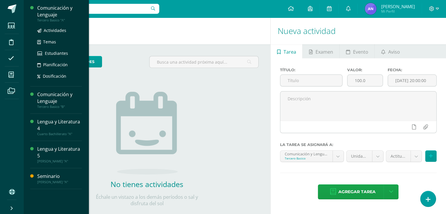
click at [50, 17] on div "Comunicación y Lenguaje" at bounding box center [59, 11] width 45 height 13
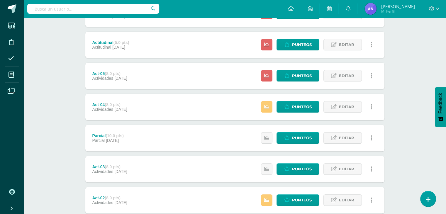
scroll to position [127, 0]
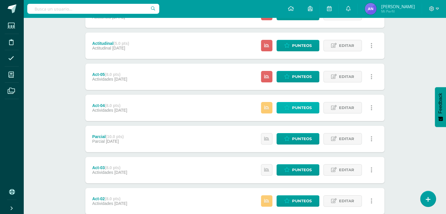
click at [296, 106] on span "Punteos" at bounding box center [302, 107] width 20 height 11
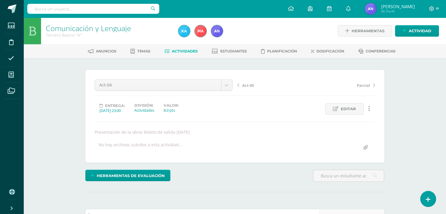
scroll to position [0, 0]
type input "a"
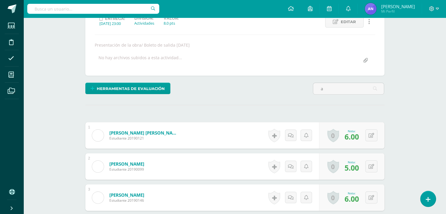
scroll to position [0, 0]
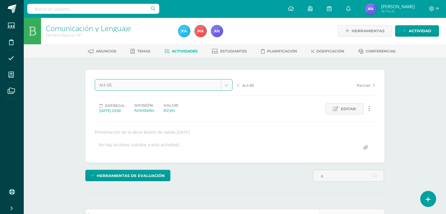
select select "/dashboard/teacher/grade-activity/119550/"
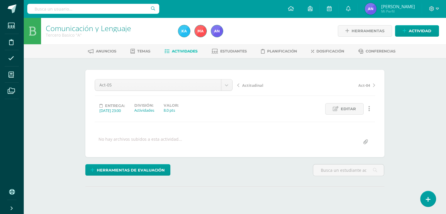
click at [405, 116] on div "Comunicación y Lenguaje Tercero Basico "A" Herramientas Detalle de asistencias …" at bounding box center [234, 125] width 422 height 214
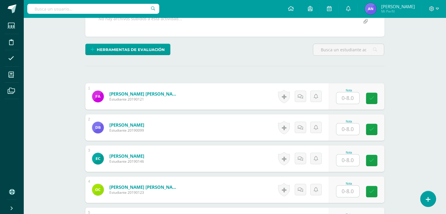
scroll to position [121, 0]
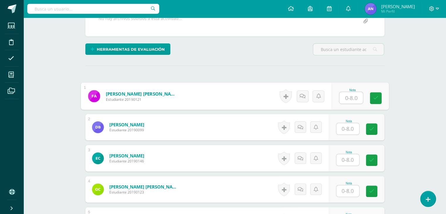
click at [343, 100] on input "text" at bounding box center [350, 98] width 23 height 12
type input "7"
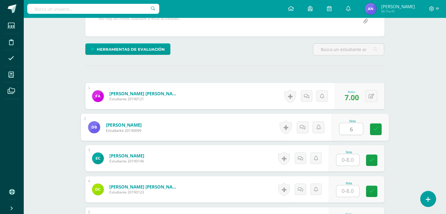
type input "6"
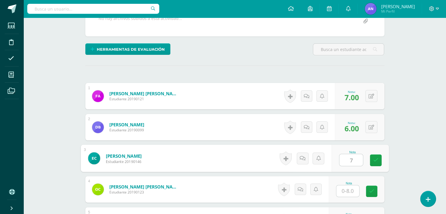
type input "7"
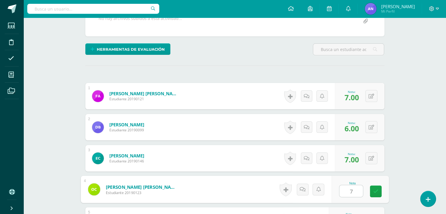
type input "7"
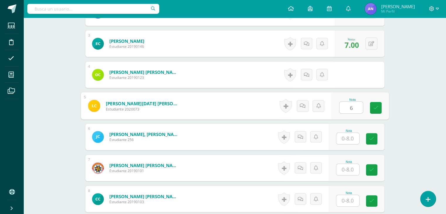
type input "6"
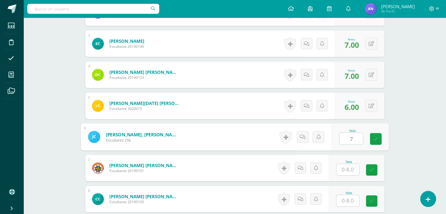
type input "7"
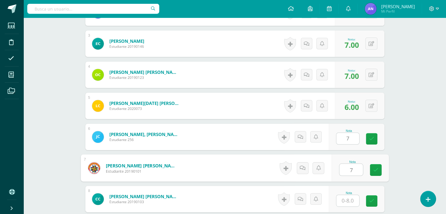
type input "7"
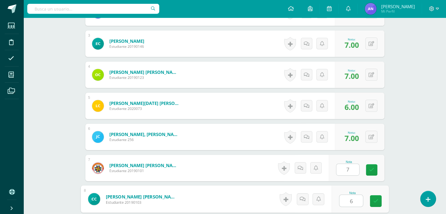
type input "6"
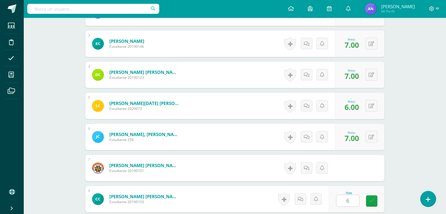
scroll to position [359, 0]
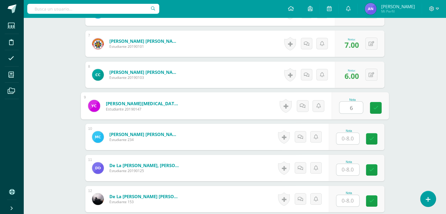
type input "6"
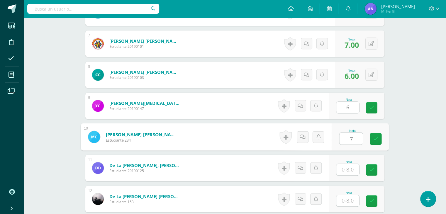
type input "7"
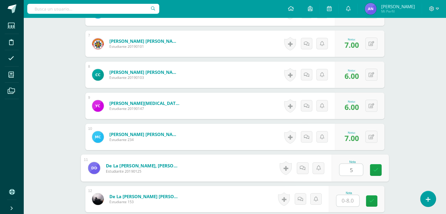
type input "5"
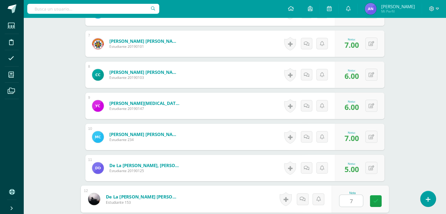
type input "7"
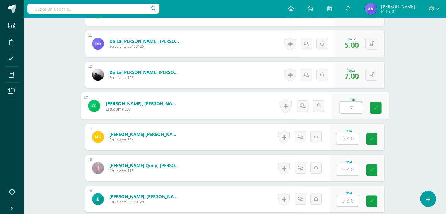
type input "7"
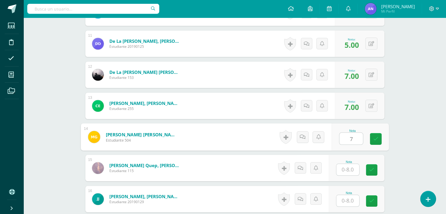
type input "7"
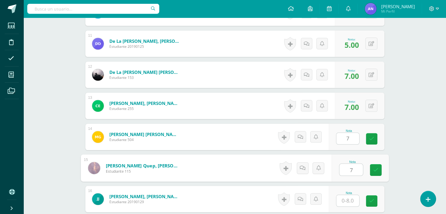
type input "7"
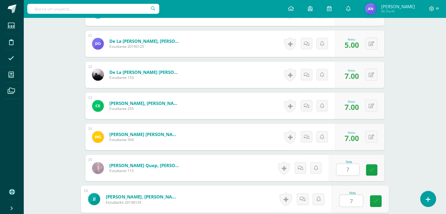
type input "7"
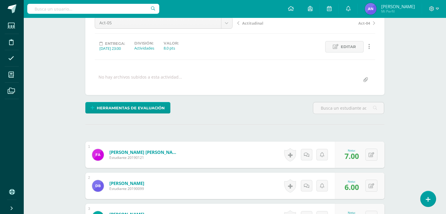
scroll to position [0, 0]
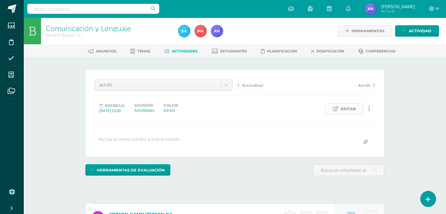
type input "7"
click at [337, 109] on icon at bounding box center [336, 108] width 6 height 5
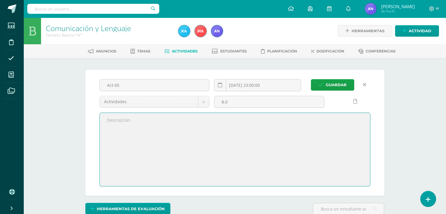
click at [224, 124] on textarea at bounding box center [235, 149] width 270 height 73
type textarea "e"
type textarea "Segunda parte de la obra y boleto de salida"
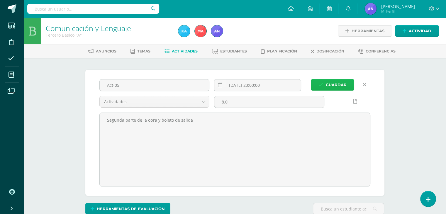
click at [335, 83] on span "Guardar" at bounding box center [335, 84] width 21 height 11
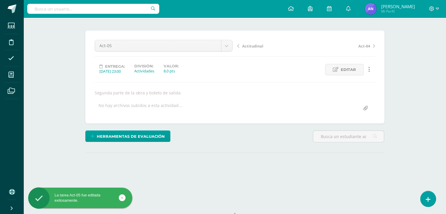
scroll to position [42, 0]
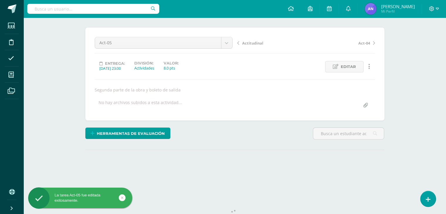
click at [248, 44] on span "Actitudinal" at bounding box center [252, 42] width 21 height 5
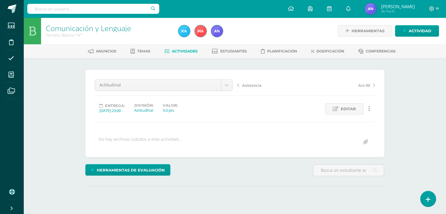
scroll to position [59, 0]
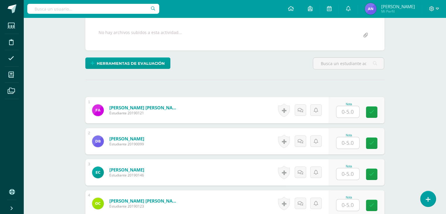
drag, startPoint x: 450, startPoint y: 45, endPoint x: 445, endPoint y: 124, distance: 79.5
click at [445, 124] on html "Estudiantes Disciplina Asistencia Mis cursos Archivos Soporte Ayuda Reportar un…" at bounding box center [223, 180] width 446 height 575
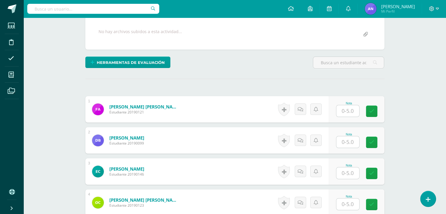
scroll to position [108, 0]
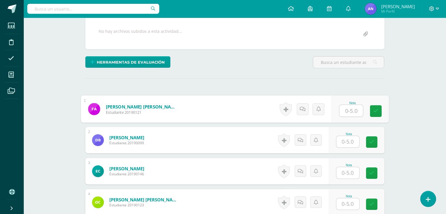
click at [354, 110] on input "text" at bounding box center [350, 111] width 23 height 12
type input "5"
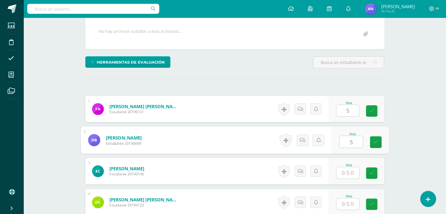
type input "5"
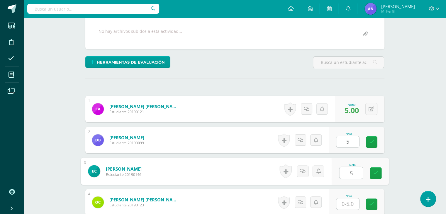
type input "5"
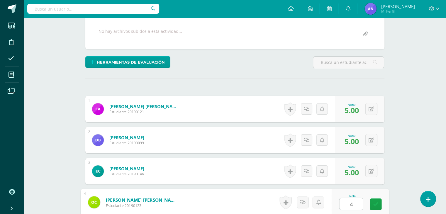
type input "4"
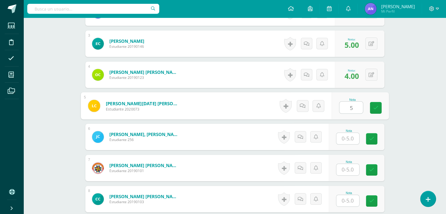
type input "5"
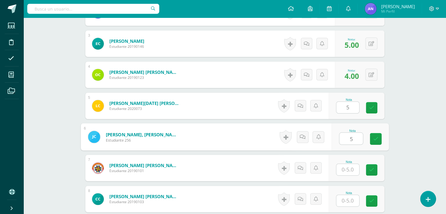
type input "5"
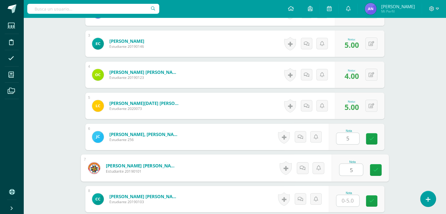
type input "5"
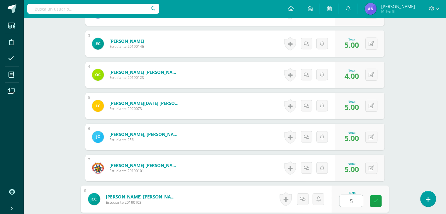
type input "5"
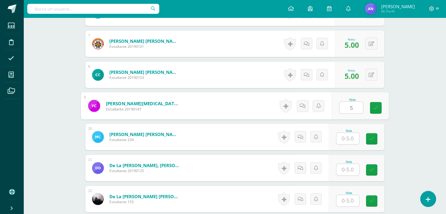
type input "5"
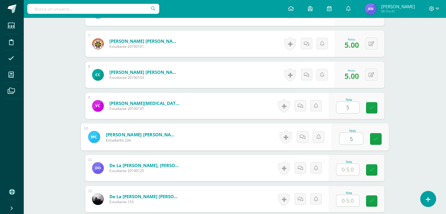
type input "5"
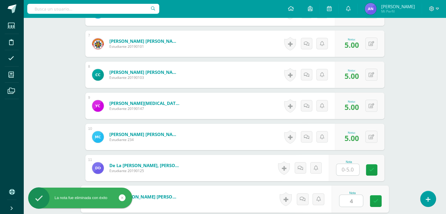
type input "4"
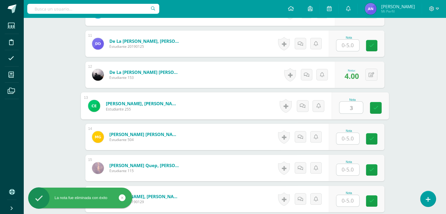
type input "3"
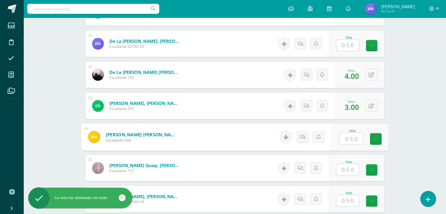
type input "4"
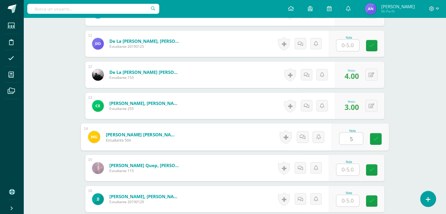
type input "5"
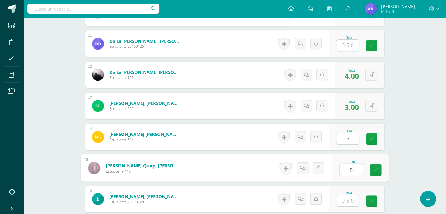
type input "5"
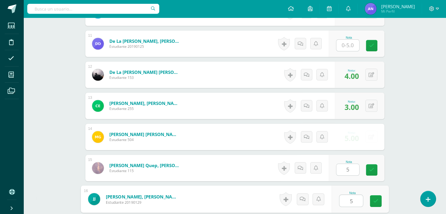
type input "5"
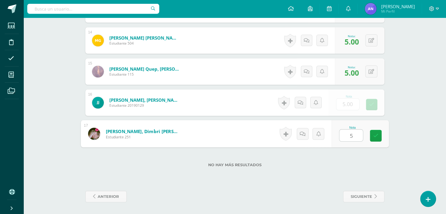
type input "5"
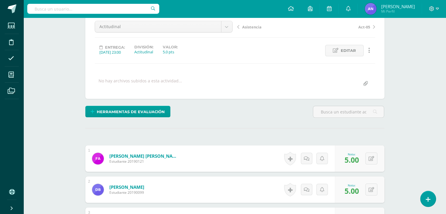
scroll to position [0, 0]
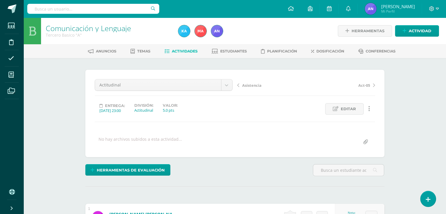
click at [244, 85] on span "Asistencia" at bounding box center [251, 85] width 19 height 5
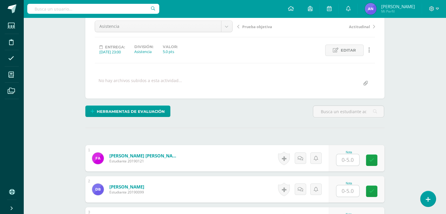
scroll to position [59, 0]
click at [350, 158] on input "text" at bounding box center [347, 159] width 23 height 11
type input "5"
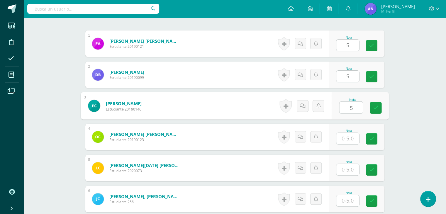
type input "5"
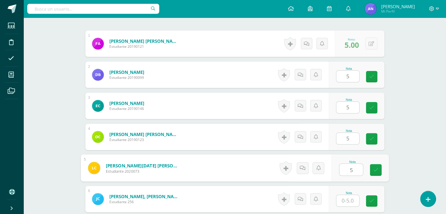
type input "5"
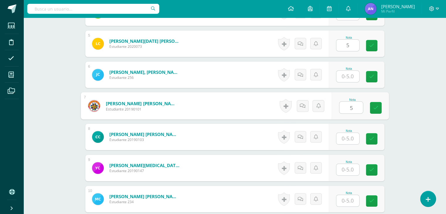
type input "5"
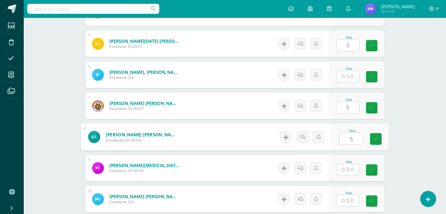
scroll to position [298, 0]
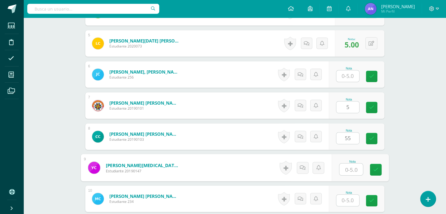
type input "0"
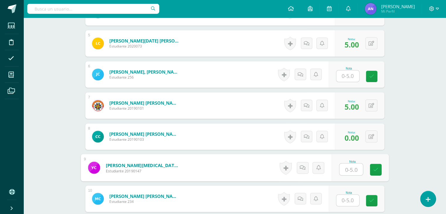
click at [344, 80] on input "text" at bounding box center [347, 75] width 23 height 11
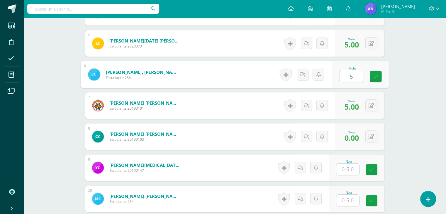
type input "5"
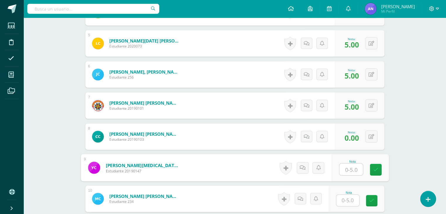
click at [347, 164] on input "text" at bounding box center [350, 169] width 23 height 12
type input "5"
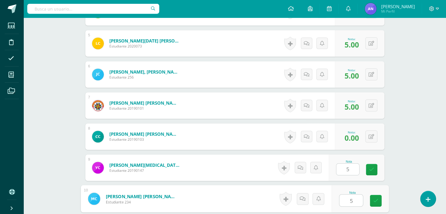
type input "5"
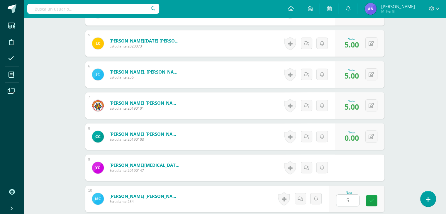
scroll to position [422, 0]
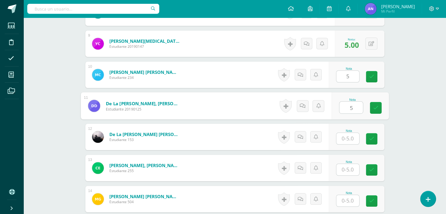
type input "5"
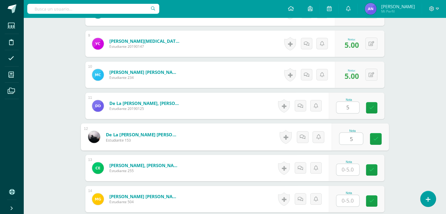
type input "5"
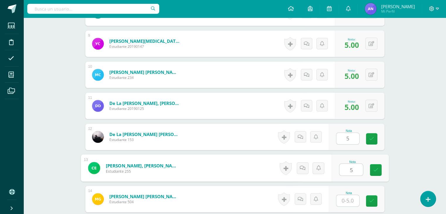
type input "5"
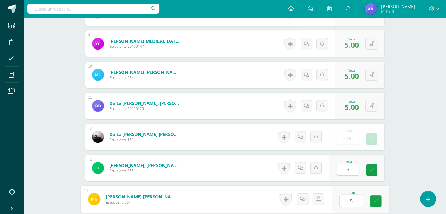
type input "5"
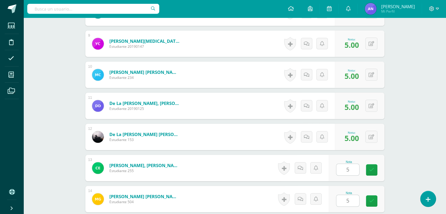
scroll to position [546, 0]
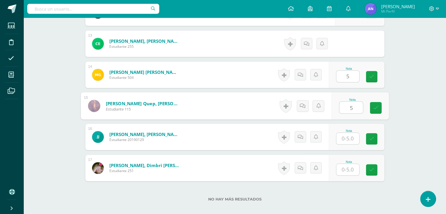
type input "5"
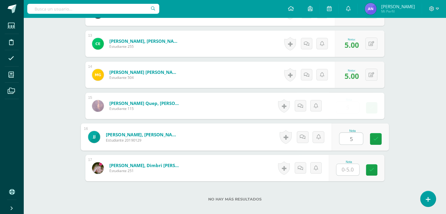
type input "5"
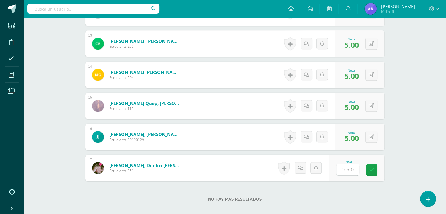
scroll to position [580, 0]
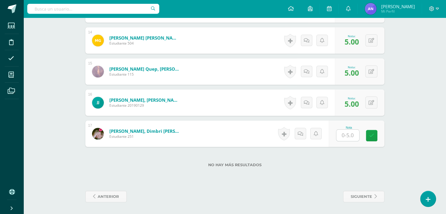
click at [347, 132] on input "text" at bounding box center [347, 134] width 23 height 11
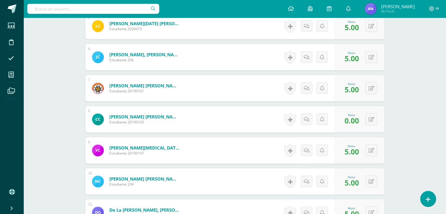
scroll to position [316, 0]
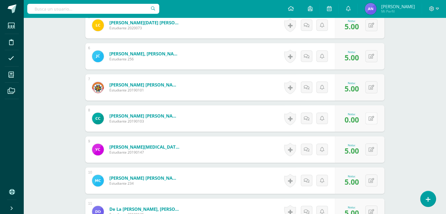
type input "5"
click at [371, 119] on button at bounding box center [375, 118] width 12 height 12
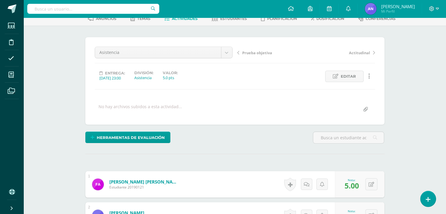
scroll to position [0, 0]
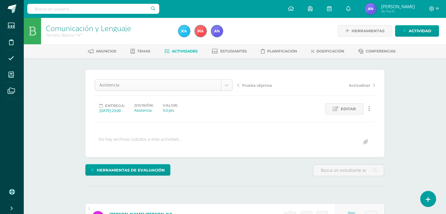
type input "5"
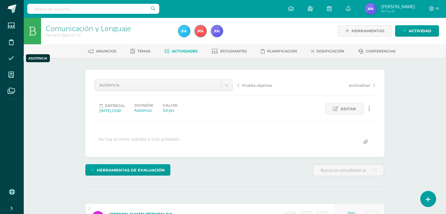
click at [10, 53] on span at bounding box center [11, 58] width 13 height 13
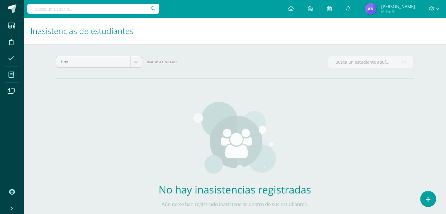
click at [11, 75] on icon at bounding box center [10, 75] width 5 height 6
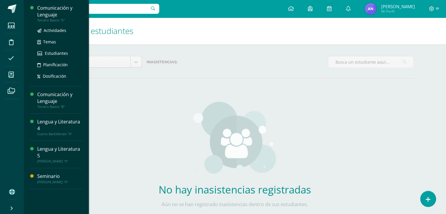
click at [45, 12] on div "Comunicación y Lenguaje" at bounding box center [59, 11] width 45 height 13
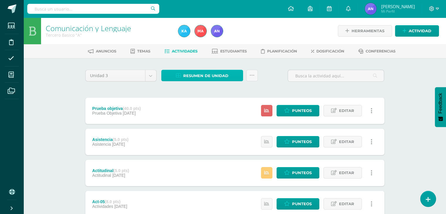
click at [230, 77] on link "Resumen de unidad" at bounding box center [202, 75] width 82 height 11
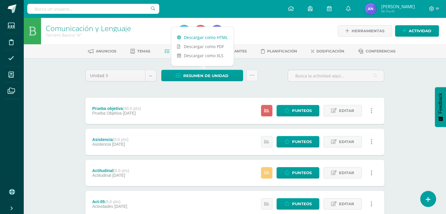
click at [209, 35] on link "Descargar como HTML" at bounding box center [202, 37] width 62 height 9
click at [296, 168] on span "Punteos" at bounding box center [302, 172] width 20 height 11
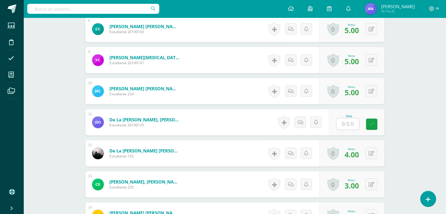
scroll to position [410, 0]
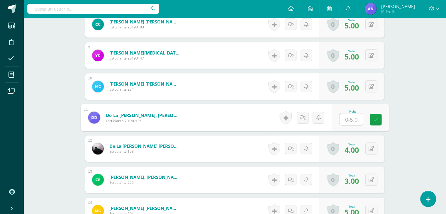
click at [350, 117] on input "text" at bounding box center [350, 119] width 23 height 12
type input "3"
type input "4"
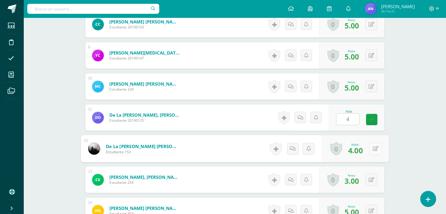
click at [369, 151] on div "0 Logros Logros obtenidos Aún no hay logros agregados Nota: 4.00" at bounding box center [354, 148] width 67 height 27
click at [373, 151] on button at bounding box center [375, 148] width 12 height 12
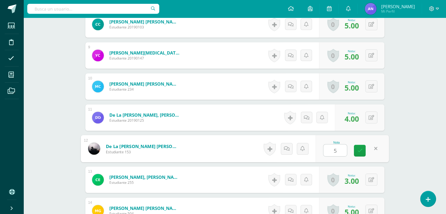
type input "5"
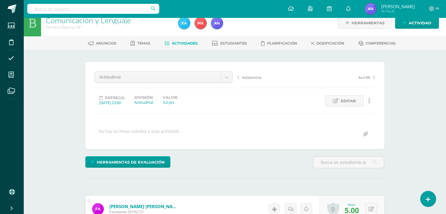
scroll to position [0, 0]
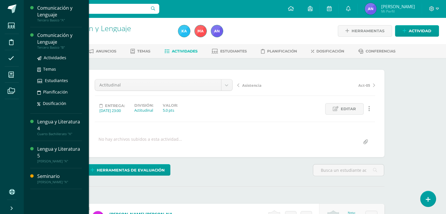
click at [50, 39] on div "Comunicación y Lenguaje" at bounding box center [59, 38] width 45 height 13
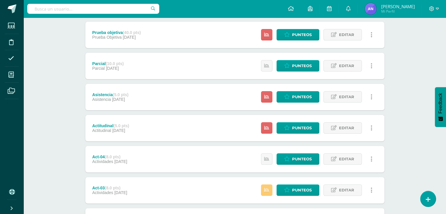
scroll to position [125, 0]
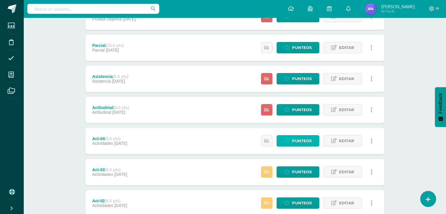
click at [291, 141] on link "Punteos" at bounding box center [297, 140] width 43 height 11
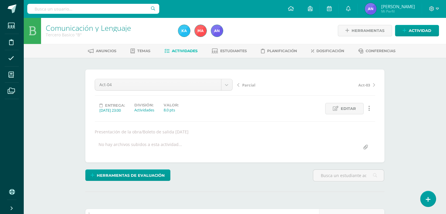
scroll to position [1, 0]
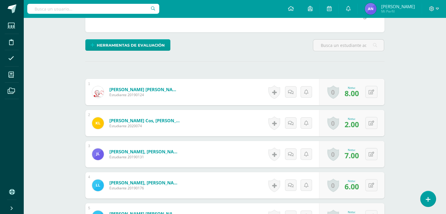
scroll to position [134, 0]
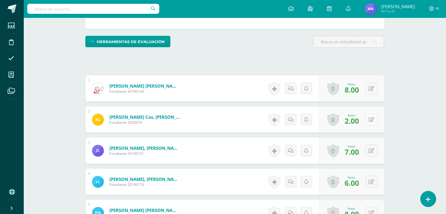
click at [368, 120] on div "0 Logros Logros obtenidos Aún no hay logros agregados Nota: 2.00" at bounding box center [351, 119] width 65 height 26
click at [376, 119] on icon at bounding box center [375, 119] width 6 height 5
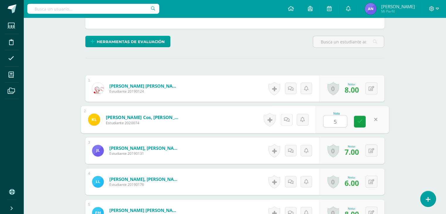
type input "5"
click at [289, 119] on link at bounding box center [286, 120] width 12 height 12
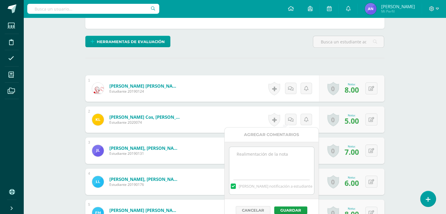
click at [260, 148] on textarea at bounding box center [271, 161] width 85 height 29
type textarea "No asistió el día de la actividad"
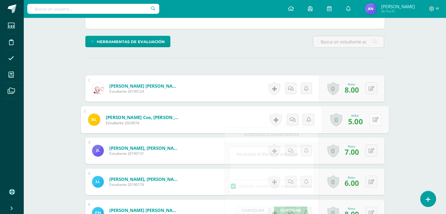
click at [371, 121] on button at bounding box center [375, 119] width 12 height 12
click at [362, 127] on link at bounding box center [360, 122] width 12 height 12
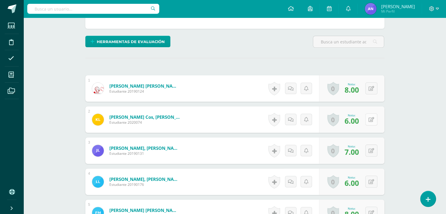
click at [367, 120] on div "0 Logros Logros obtenidos Aún no hay logros agregados Nota: 6.00" at bounding box center [351, 119] width 65 height 26
click at [367, 120] on div "0 Logros Logros obtenidos Aún no hay logros agregados Nota: 6.00" at bounding box center [354, 119] width 67 height 27
click at [373, 119] on icon at bounding box center [375, 119] width 6 height 5
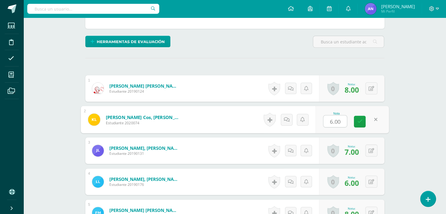
type input "5"
click at [362, 119] on link at bounding box center [360, 122] width 12 height 12
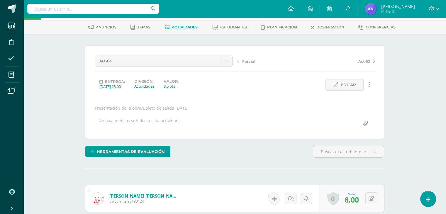
scroll to position [0, 0]
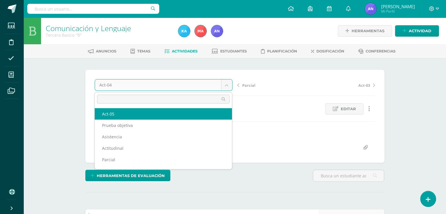
select select "/dashboard/teacher/grade-activity/119546/"
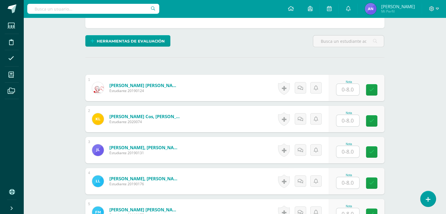
scroll to position [129, 0]
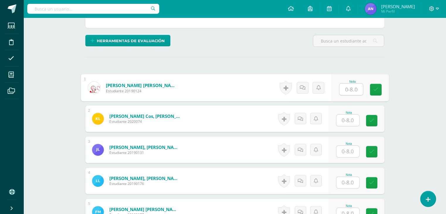
click at [350, 88] on input "text" at bounding box center [350, 89] width 23 height 12
type input "8"
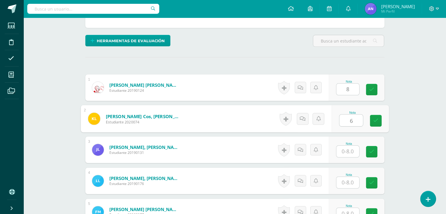
type input "6"
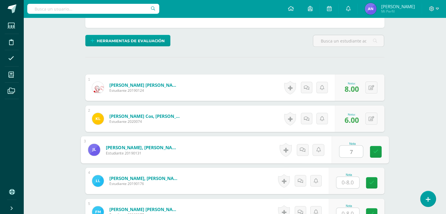
type input "7"
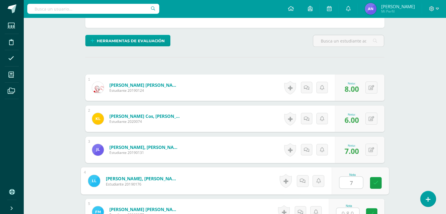
type input "7"
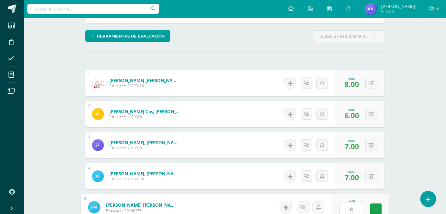
type input "8"
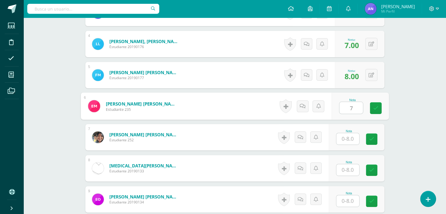
type input "7"
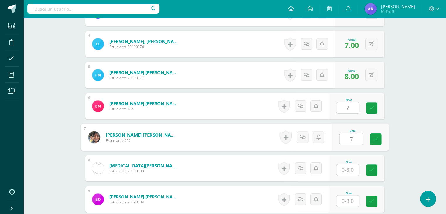
type input "7"
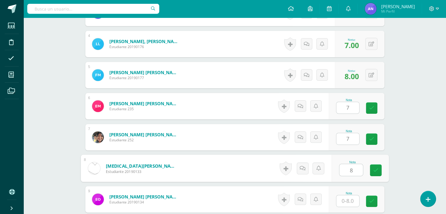
type input "8"
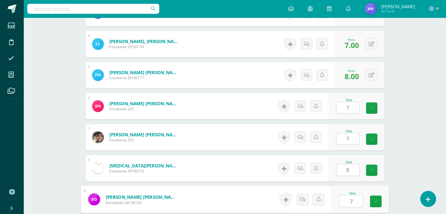
type input "7"
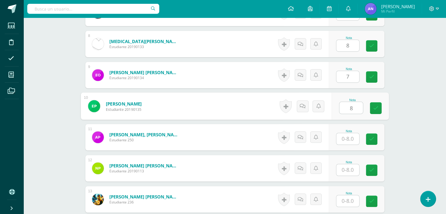
type input "8"
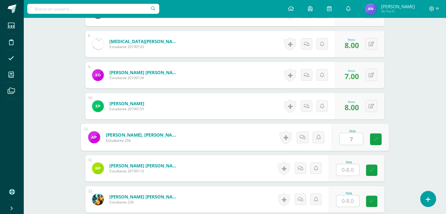
type input "7"
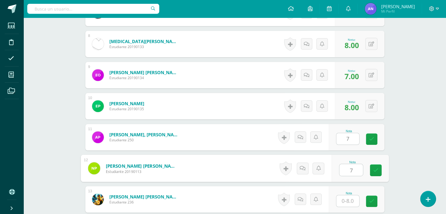
type input "7"
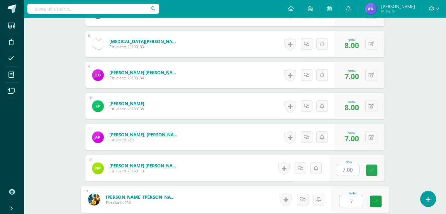
type input "7"
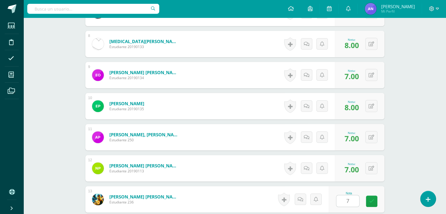
scroll to position [514, 0]
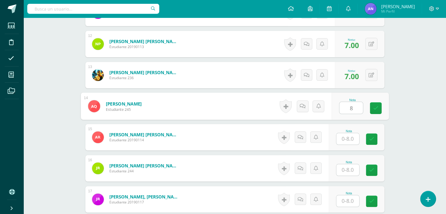
type input "8"
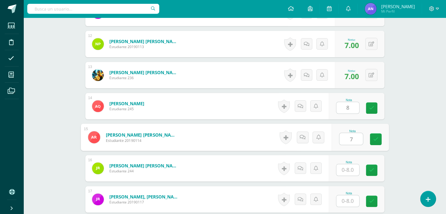
type input "7"
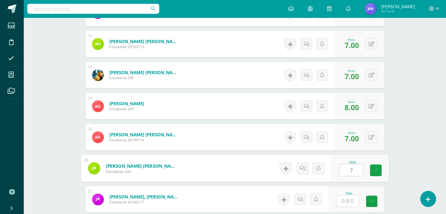
type input "7"
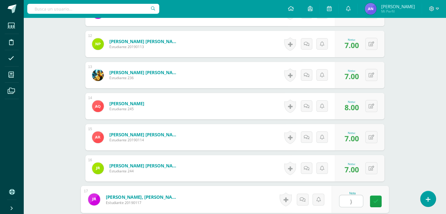
type input "}"
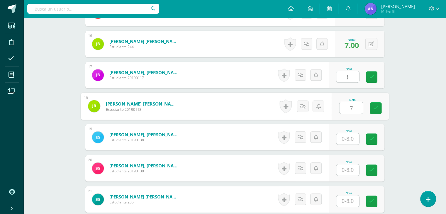
type input "7"
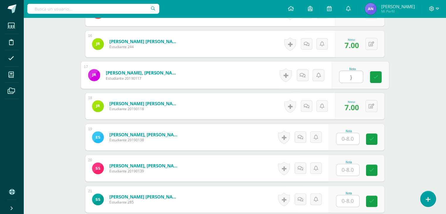
click at [348, 78] on input "}" at bounding box center [350, 77] width 23 height 12
type input "7"
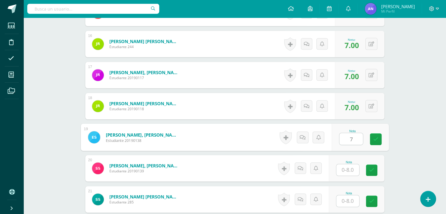
type input "7"
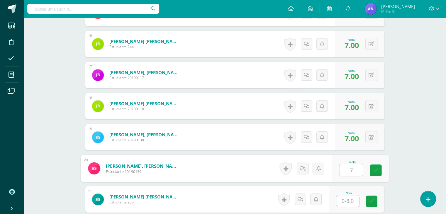
type input "7"
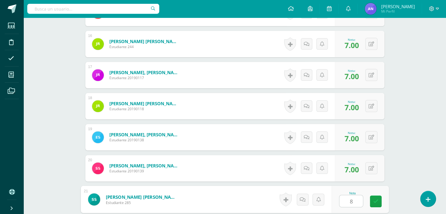
type input "8"
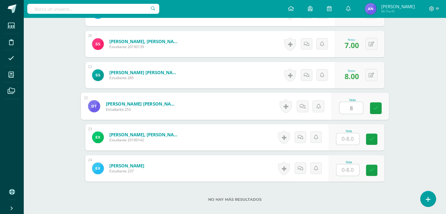
type input "8"
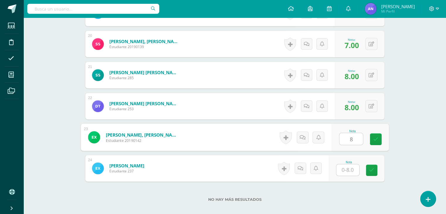
type input "8"
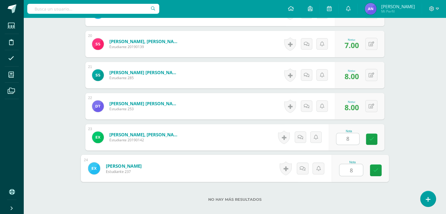
type input "8"
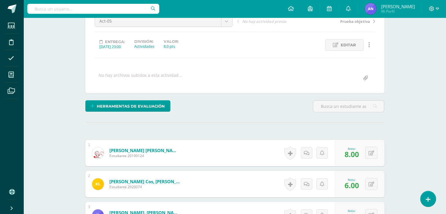
scroll to position [53, 0]
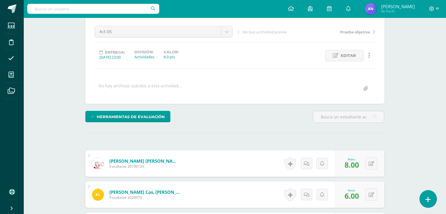
click at [423, 201] on link at bounding box center [427, 198] width 17 height 17
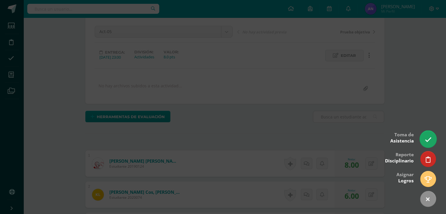
click at [428, 132] on link at bounding box center [427, 138] width 17 height 17
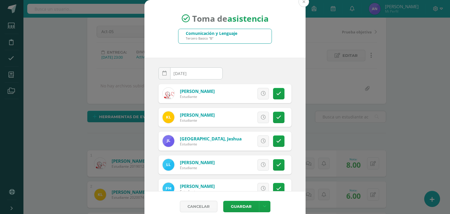
click at [303, 2] on button at bounding box center [304, 1] width 11 height 11
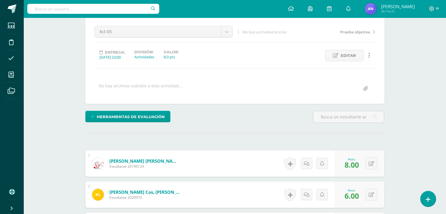
click at [13, 58] on icon at bounding box center [11, 58] width 6 height 6
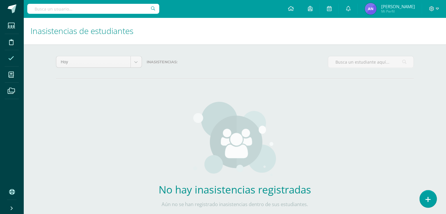
click at [426, 203] on link at bounding box center [427, 198] width 17 height 17
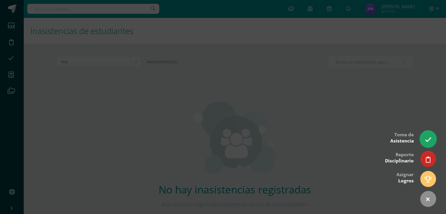
click at [422, 136] on link at bounding box center [427, 138] width 17 height 17
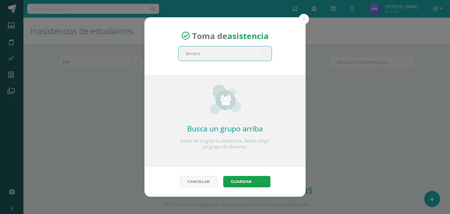
type input "tercero a"
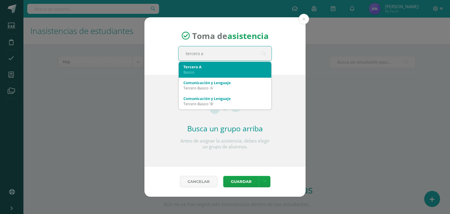
click at [238, 69] on div "Basico" at bounding box center [224, 71] width 83 height 5
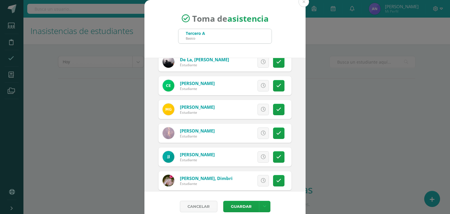
scroll to position [301, 0]
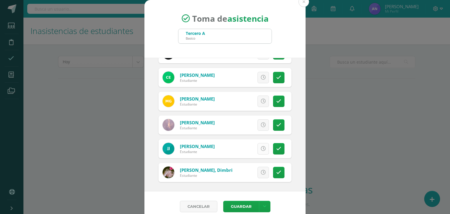
click at [261, 147] on icon at bounding box center [263, 148] width 5 height 5
click at [240, 204] on button "Guardar" at bounding box center [241, 206] width 36 height 11
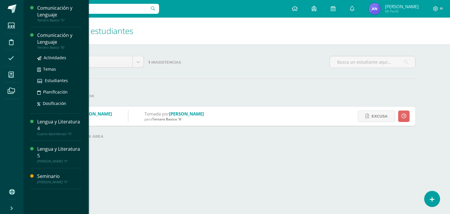
click at [45, 47] on div "Tercero Basico "B"" at bounding box center [59, 47] width 45 height 4
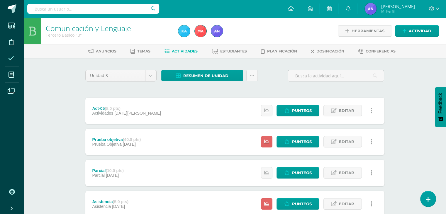
click at [13, 59] on icon at bounding box center [11, 58] width 6 height 6
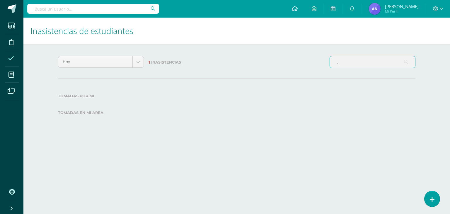
type input "."
